Goal: Task Accomplishment & Management: Complete application form

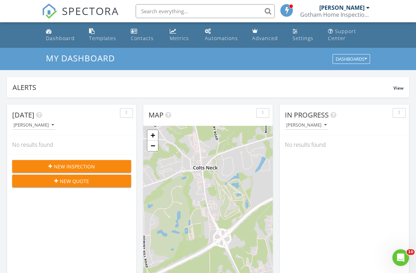
click at [59, 166] on span "New Inspection" at bounding box center [74, 166] width 41 height 7
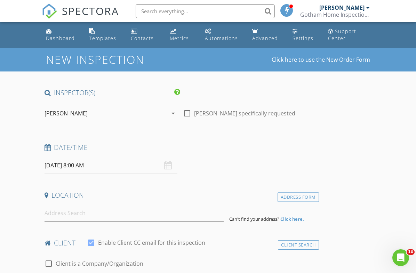
click at [188, 113] on div at bounding box center [187, 113] width 12 height 12
checkbox input "true"
click at [66, 164] on input "08/28/2025 8:00 AM" at bounding box center [111, 165] width 133 height 17
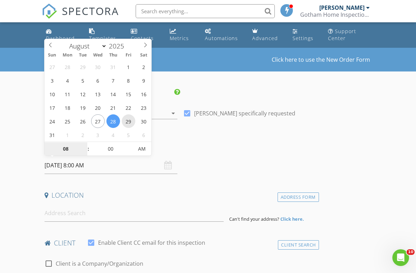
type input "08/29/2025 8:00 AM"
type input "09"
type input "08/29/2025 9:00 AM"
click at [85, 144] on span at bounding box center [85, 145] width 5 height 7
type input "10"
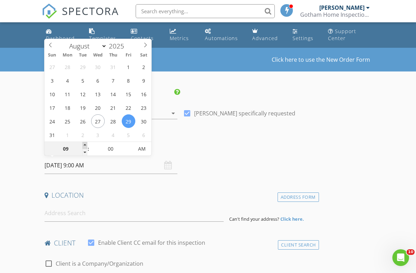
type input "08/29/2025 10:00 AM"
click at [85, 144] on span at bounding box center [85, 145] width 5 height 7
type input "11"
type input "08/29/2025 11:00 AM"
click at [85, 144] on span at bounding box center [85, 145] width 5 height 7
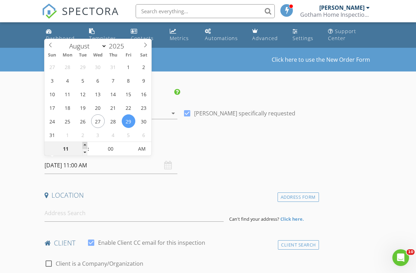
type input "12"
type input "08/29/2025 12:00 PM"
click at [85, 144] on span at bounding box center [85, 145] width 5 height 7
type input "01"
type input "08/29/2025 1:00 PM"
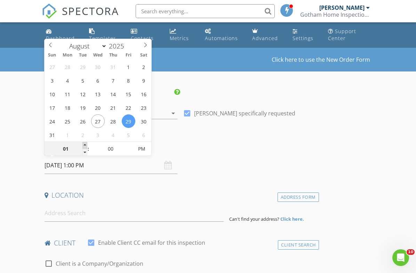
click at [85, 144] on span at bounding box center [85, 145] width 5 height 7
type input "05"
type input "08/29/2025 1:05 PM"
click at [130, 143] on span at bounding box center [129, 145] width 5 height 7
type input "10"
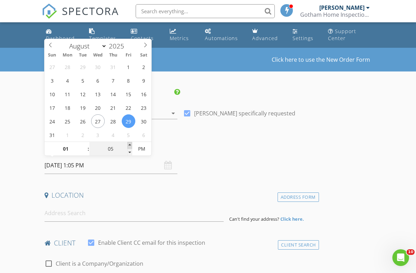
type input "08/29/2025 1:10 PM"
click at [130, 143] on span at bounding box center [129, 145] width 5 height 7
type input "15"
type input "08/29/2025 1:15 PM"
click at [130, 143] on span at bounding box center [129, 145] width 5 height 7
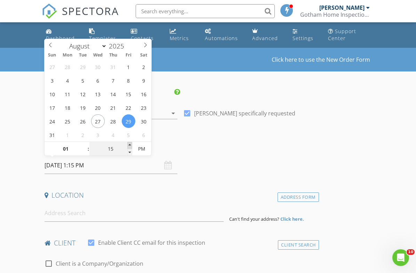
type input "20"
type input "08/29/2025 1:20 PM"
click at [130, 143] on span at bounding box center [129, 145] width 5 height 7
type input "25"
type input "08/29/2025 1:25 PM"
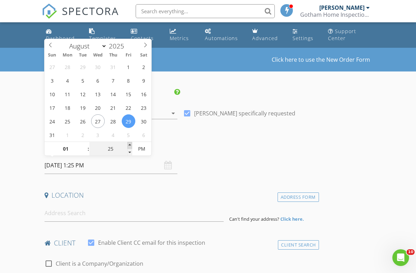
click at [130, 143] on span at bounding box center [129, 145] width 5 height 7
type input "30"
type input "08/29/2025 1:30 PM"
click at [130, 143] on span at bounding box center [129, 145] width 5 height 7
click at [209, 151] on h4 "Date/Time" at bounding box center [181, 147] width 272 height 9
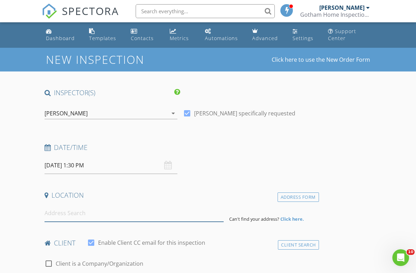
click at [65, 211] on input at bounding box center [135, 212] width 180 height 17
click at [140, 38] on div "Contacts" at bounding box center [142, 38] width 23 height 7
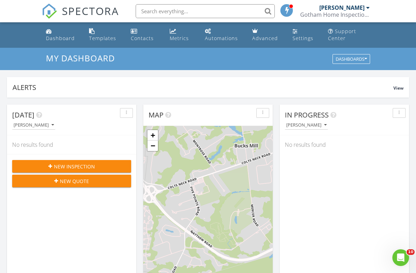
click at [54, 168] on span "New Inspection" at bounding box center [74, 166] width 41 height 7
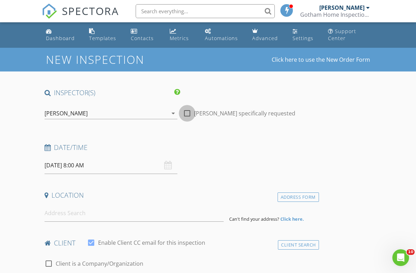
click at [188, 111] on div at bounding box center [187, 113] width 12 height 12
checkbox input "true"
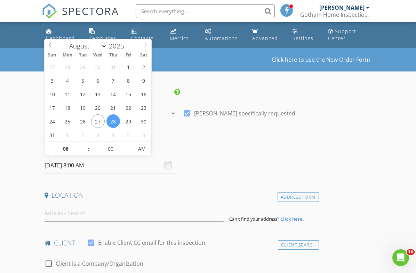
click at [81, 167] on input "[DATE] 8:00 AM" at bounding box center [111, 165] width 133 height 17
type input "09"
type input "[DATE] 9:00 AM"
click at [86, 145] on span at bounding box center [85, 145] width 5 height 7
type input "10"
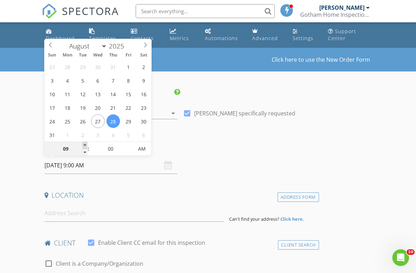
type input "[DATE] 10:00 AM"
click at [86, 145] on span at bounding box center [85, 145] width 5 height 7
type input "11"
type input "[DATE] 11:00 AM"
click at [86, 145] on span at bounding box center [85, 145] width 5 height 7
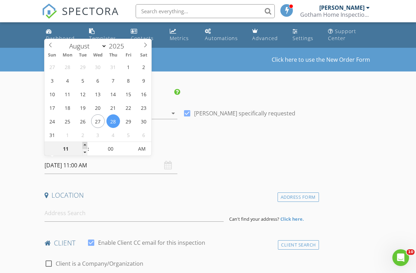
type input "12"
type input "[DATE] 12:00 PM"
click at [86, 145] on span at bounding box center [85, 145] width 5 height 7
type input "01"
type input "[DATE] 1:00 PM"
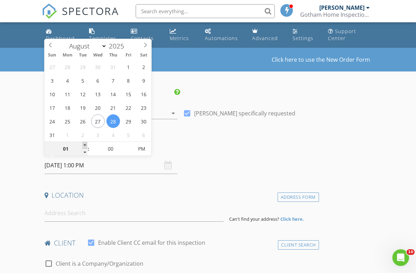
click at [86, 145] on span at bounding box center [85, 145] width 5 height 7
type input "02"
type input "[DATE] 2:00 PM"
click at [86, 145] on span at bounding box center [85, 145] width 5 height 7
type input "01"
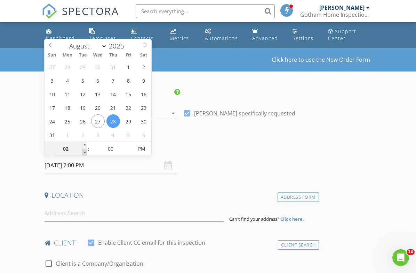
type input "[DATE] 1:00 PM"
click at [86, 153] on span at bounding box center [85, 152] width 5 height 7
type input "05"
type input "[DATE] 1:05 PM"
click at [130, 144] on span at bounding box center [129, 145] width 5 height 7
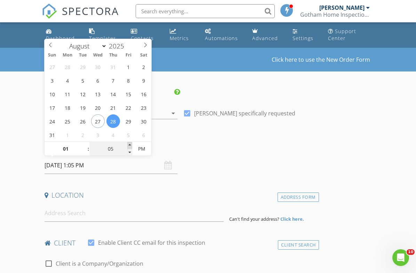
type input "10"
type input "[DATE] 1:10 PM"
click at [130, 144] on span at bounding box center [129, 145] width 5 height 7
type input "15"
type input "[DATE] 1:15 PM"
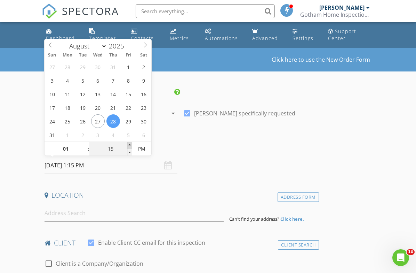
click at [130, 144] on span at bounding box center [129, 145] width 5 height 7
type input "20"
type input "[DATE] 1:20 PM"
click at [130, 144] on span at bounding box center [129, 145] width 5 height 7
type input "25"
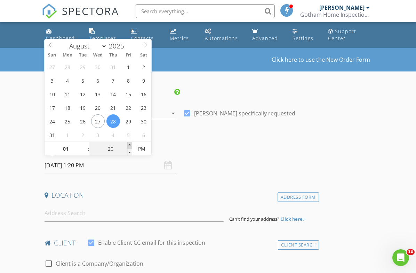
type input "[DATE] 1:25 PM"
click at [130, 144] on span at bounding box center [129, 145] width 5 height 7
type input "30"
type input "[DATE] 1:30 PM"
click at [130, 144] on span at bounding box center [129, 145] width 5 height 7
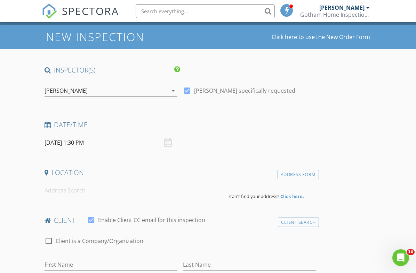
scroll to position [25, 0]
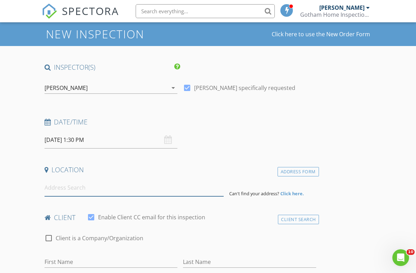
click at [73, 189] on input at bounding box center [135, 187] width 180 height 17
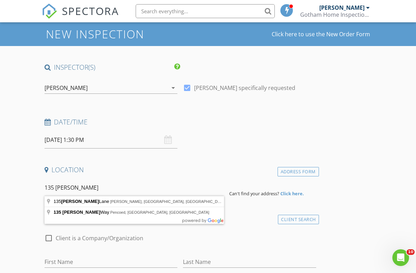
click at [63, 188] on input "135 [PERSON_NAME]" at bounding box center [135, 187] width 180 height 17
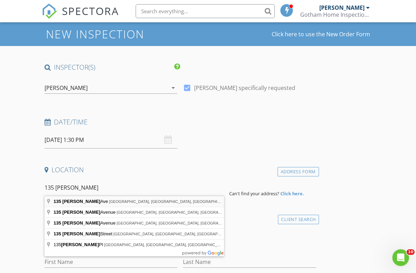
type input "[STREET_ADDRESS][PERSON_NAME]"
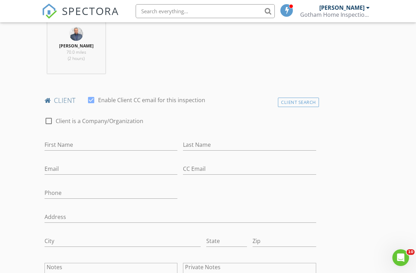
scroll to position [288, 0]
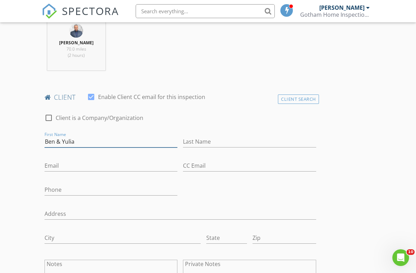
type input "Ben & Yulia"
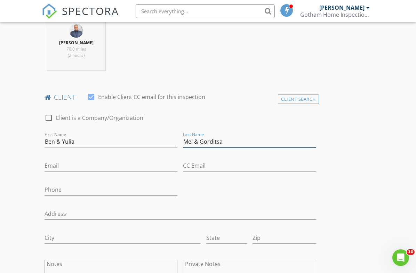
type input "Mei & Gorditsa"
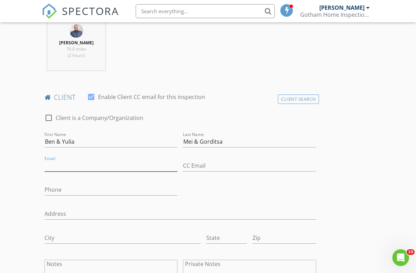
paste input "[EMAIL_ADDRESS][DOMAIN_NAME]"
type input "[EMAIL_ADDRESS][DOMAIN_NAME]"
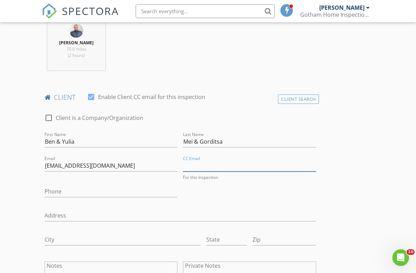
paste input "[EMAIL_ADDRESS][DOMAIN_NAME]"
type input "[EMAIL_ADDRESS][DOMAIN_NAME]"
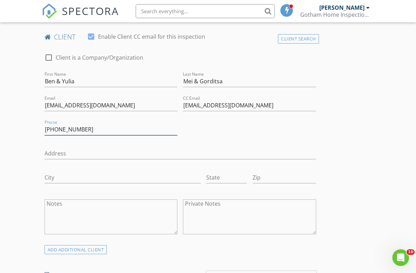
scroll to position [351, 0]
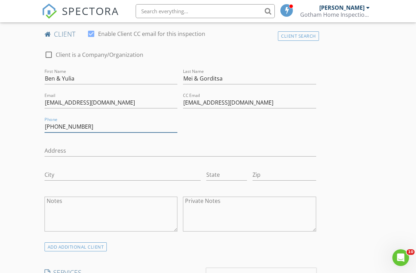
type input "[PHONE_NUMBER]"
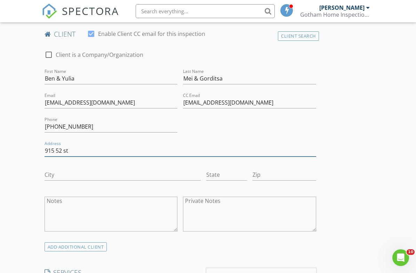
type input "915 52 st"
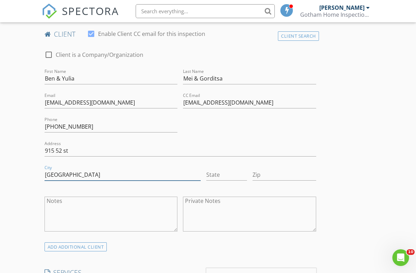
type input "[GEOGRAPHIC_DATA]"
type input "NY"
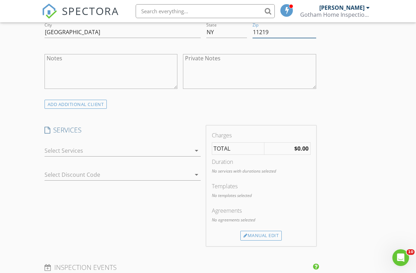
scroll to position [496, 0]
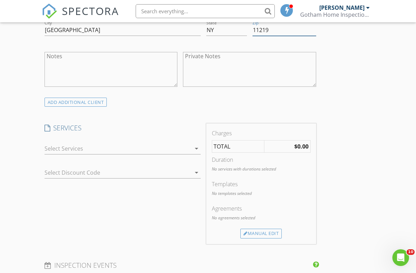
type input "11219"
click at [192, 146] on div "arrow_drop_down" at bounding box center [196, 148] width 10 height 8
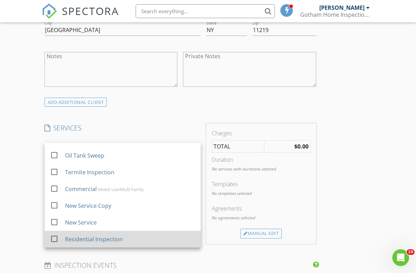
scroll to position [79, 0]
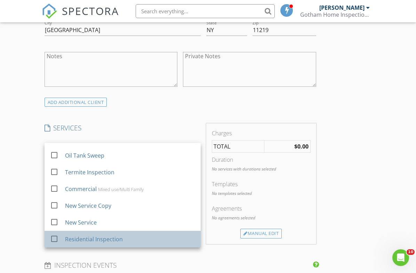
click at [122, 239] on div "Residential Inspection" at bounding box center [130, 239] width 130 height 14
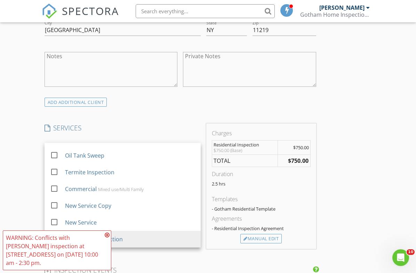
click at [158, 124] on h4 "SERVICES" at bounding box center [123, 127] width 156 height 9
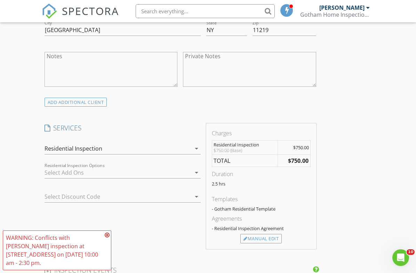
click at [106, 235] on icon at bounding box center [107, 235] width 5 height 6
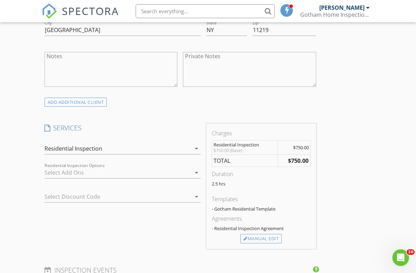
click at [153, 165] on div "check_box_outline_blank Radon Test check_box_outline_blank Termite Inspection c…" at bounding box center [123, 174] width 156 height 23
click at [194, 170] on icon "arrow_drop_down" at bounding box center [197, 172] width 8 height 8
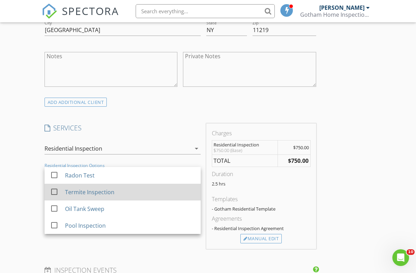
click at [122, 189] on div "Termite Inspection" at bounding box center [130, 192] width 130 height 14
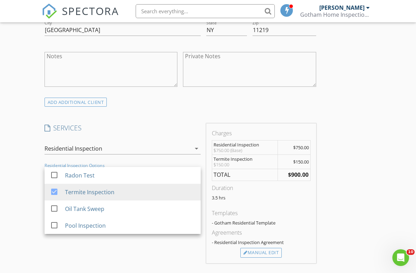
click at [152, 133] on div "SERVICES check_box_outline_blank Condominium check_box_outline_blank Townhome c…" at bounding box center [123, 193] width 162 height 140
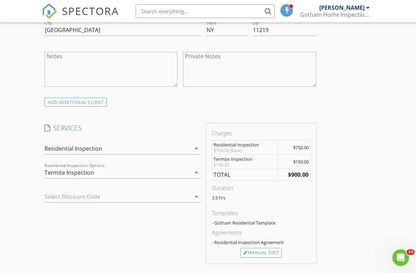
click at [191, 172] on div "arrow_drop_down" at bounding box center [196, 172] width 10 height 8
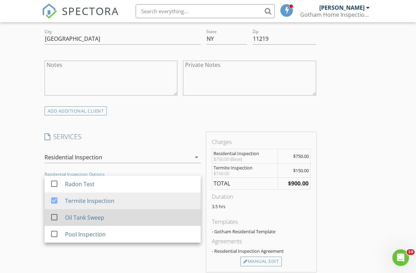
scroll to position [488, 0]
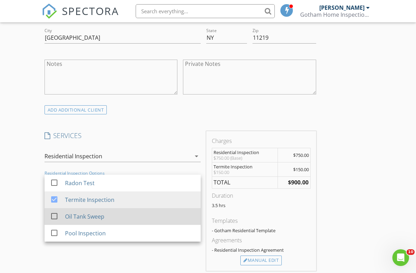
click at [93, 213] on div "Oil Tank Sweep" at bounding box center [84, 216] width 39 height 8
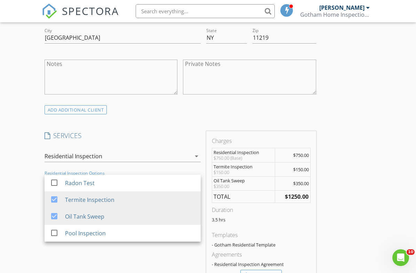
click at [141, 124] on div "INSPECTOR(S) check_box [PERSON_NAME] PRIMARY [PERSON_NAME] arrow_drop_down chec…" at bounding box center [181, 203] width 278 height 1207
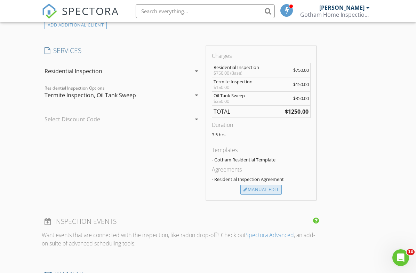
scroll to position [576, 0]
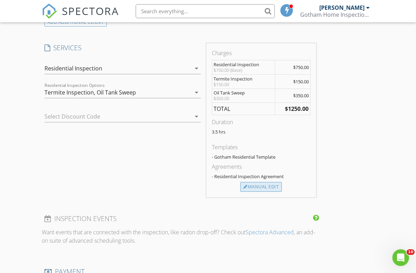
click at [263, 184] on div "Manual Edit" at bounding box center [261, 187] width 41 height 10
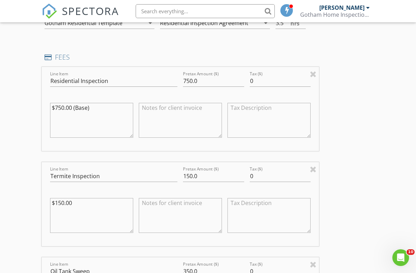
scroll to position [622, 0]
click at [193, 174] on input "150.0" at bounding box center [213, 174] width 61 height 11
type input "75.0"
click at [167, 201] on textarea at bounding box center [180, 214] width 83 height 35
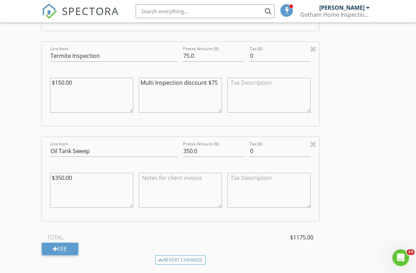
scroll to position [743, 0]
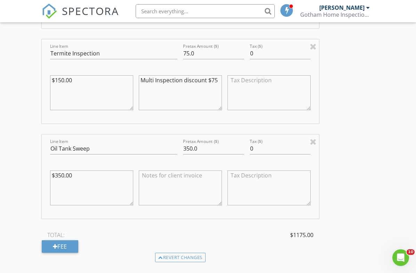
type textarea "Multi Inspection discount $75"
click at [190, 147] on input "350.0" at bounding box center [213, 148] width 61 height 11
type input "200.0"
drag, startPoint x: 141, startPoint y: 80, endPoint x: 206, endPoint y: 81, distance: 65.1
click at [207, 81] on textarea "Multi Inspection discount $75" at bounding box center [180, 92] width 83 height 35
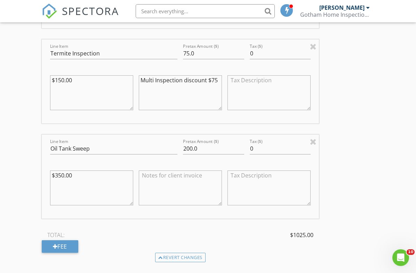
click at [161, 179] on textarea at bounding box center [180, 187] width 83 height 35
paste textarea "Multi Inspection discount"
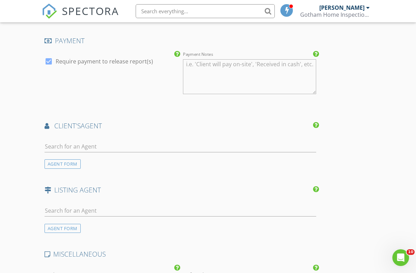
scroll to position [1042, 0]
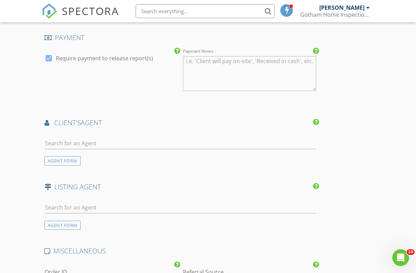
type textarea "Multi Inspection discount $150"
click at [80, 139] on input "text" at bounding box center [181, 143] width 272 height 11
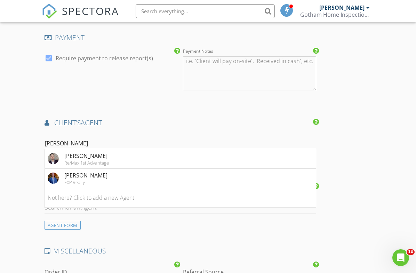
type input "[PERSON_NAME]"
drag, startPoint x: 12, startPoint y: 123, endPoint x: 75, endPoint y: 178, distance: 83.4
click at [75, 179] on div "EXP Realty" at bounding box center [85, 182] width 43 height 6
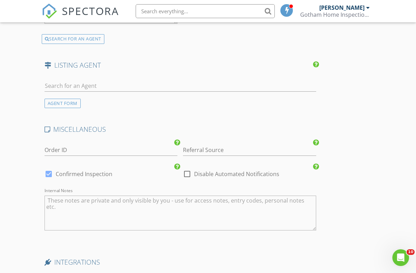
scroll to position [1372, 0]
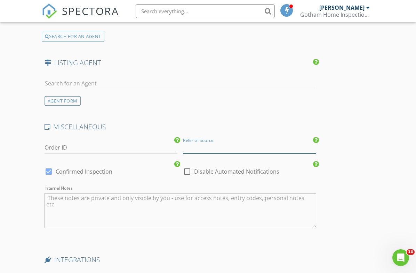
click at [224, 146] on input "Referral Source" at bounding box center [249, 147] width 133 height 11
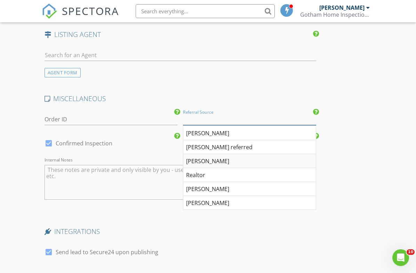
scroll to position [1400, 0]
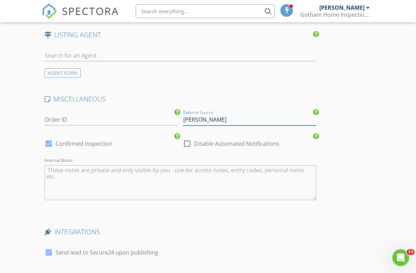
type input "[PERSON_NAME]"
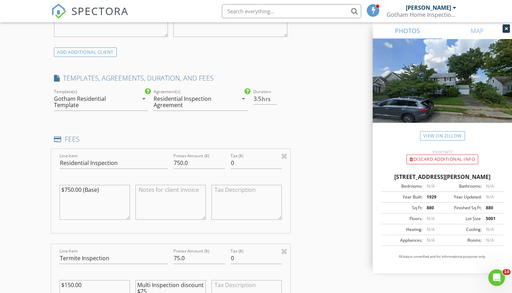
scroll to position [552, 0]
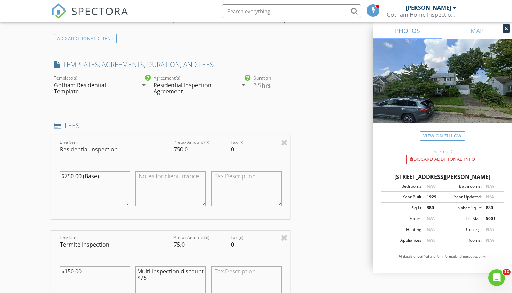
click at [228, 87] on div "Residential Inspection Agreement" at bounding box center [192, 88] width 76 height 13
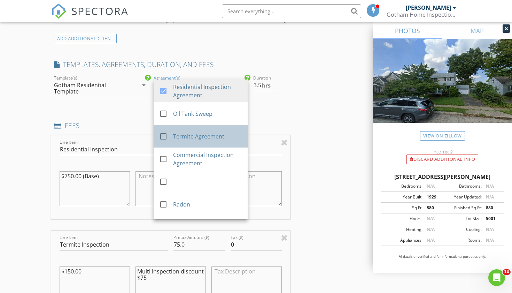
click at [205, 136] on div "Termite Agreement" at bounding box center [207, 136] width 69 height 8
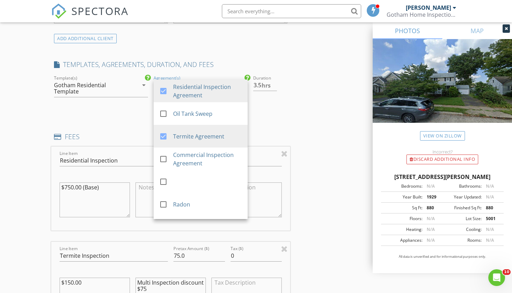
click at [125, 89] on div "Gotham Residential Template" at bounding box center [92, 88] width 76 height 13
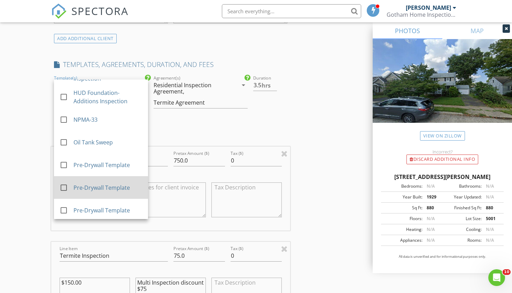
scroll to position [823, 0]
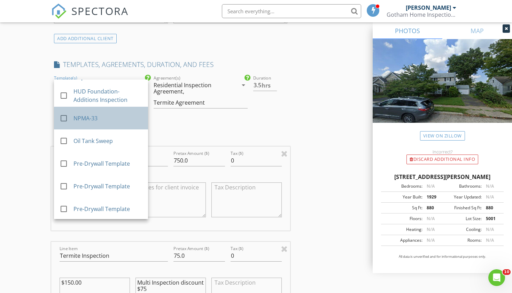
click at [92, 114] on div "NPMA-33" at bounding box center [107, 118] width 69 height 8
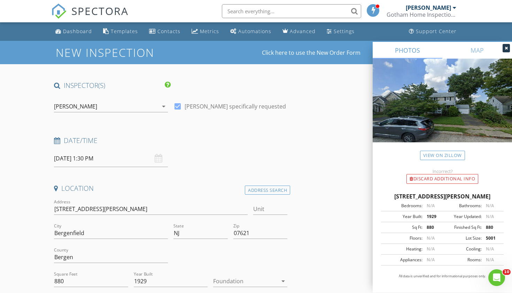
scroll to position [0, 0]
